Goal: Task Accomplishment & Management: Manage account settings

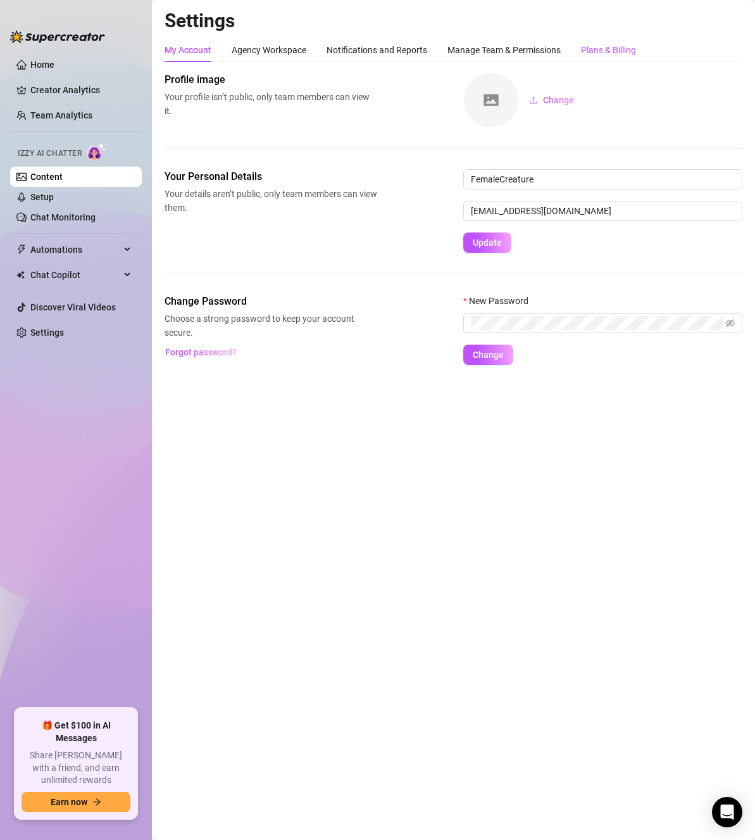
click at [610, 51] on div "Plans & Billing" at bounding box center [608, 50] width 55 height 14
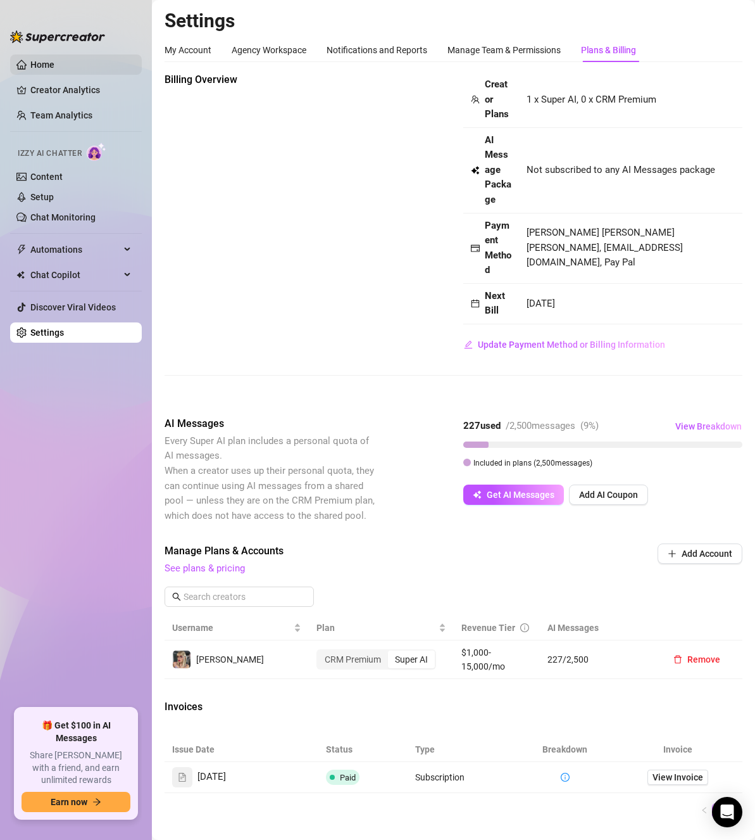
click at [39, 60] on link "Home" at bounding box center [42, 65] width 24 height 10
